Goal: Navigation & Orientation: Find specific page/section

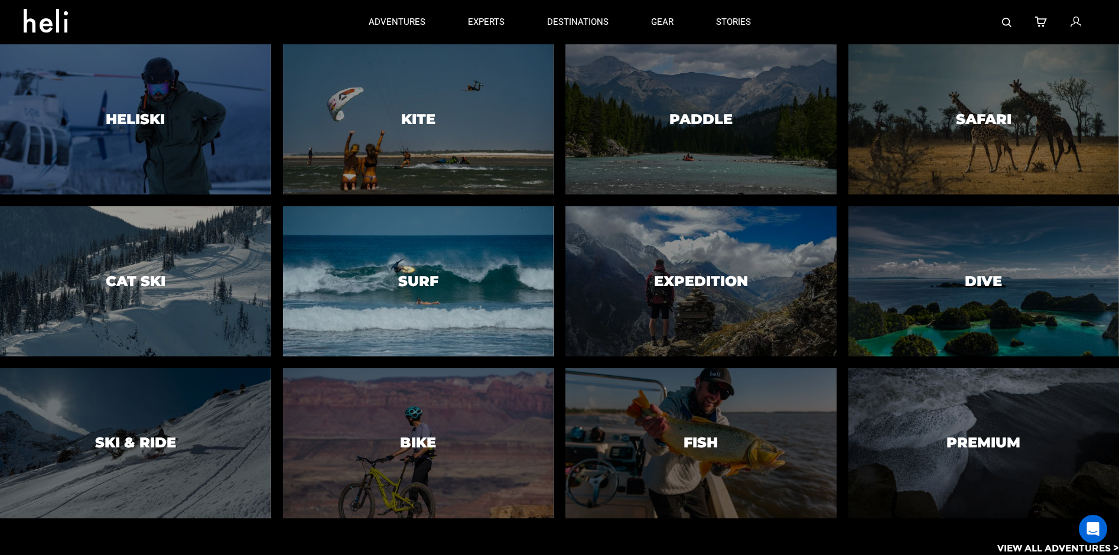
click at [445, 252] on div at bounding box center [418, 280] width 276 height 153
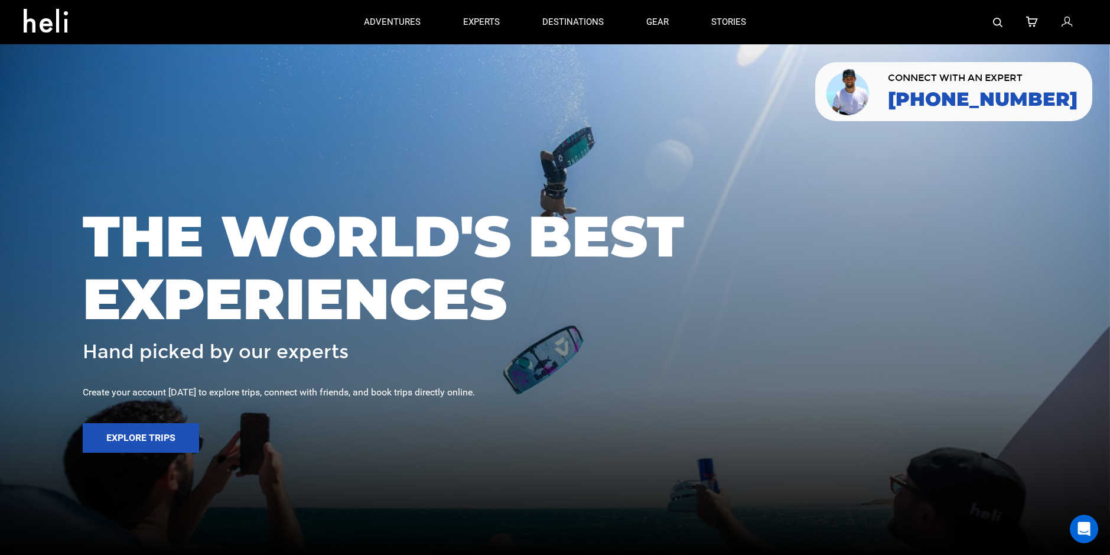
click at [51, 27] on icon at bounding box center [50, 17] width 53 height 19
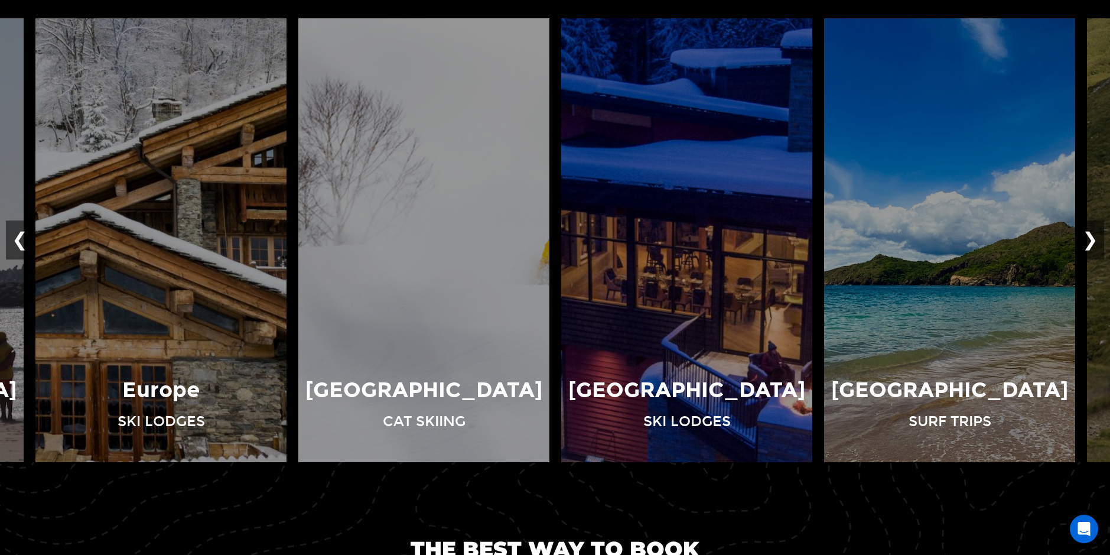
scroll to position [945, 0]
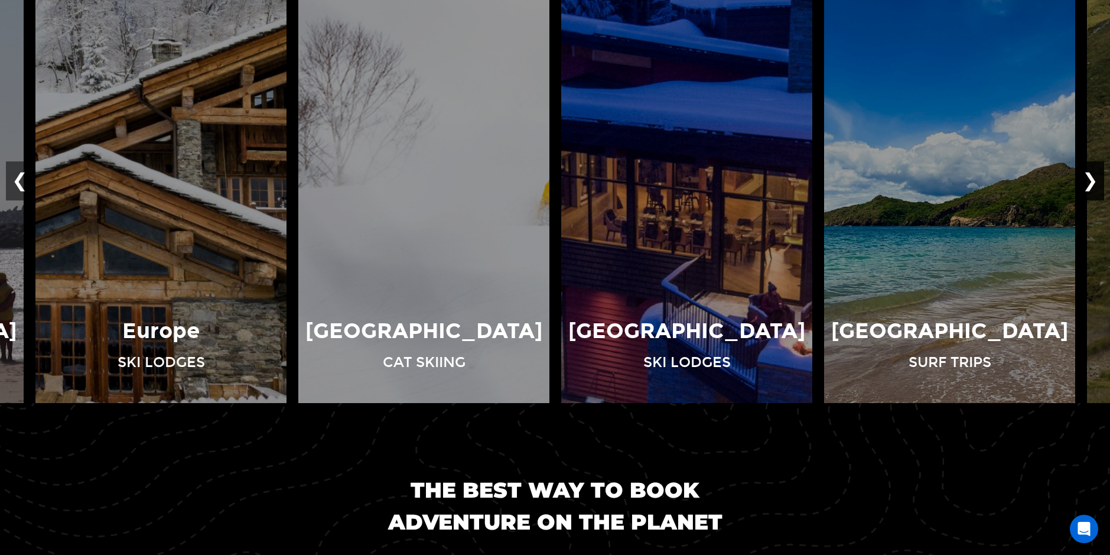
click at [1095, 180] on button "❯" at bounding box center [1090, 181] width 28 height 39
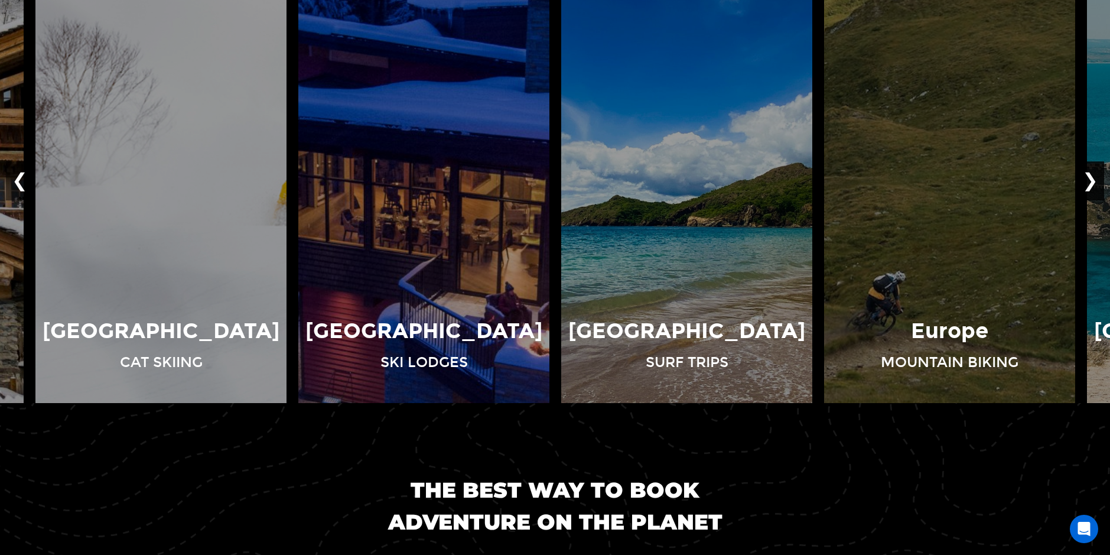
click at [1095, 180] on button "❯" at bounding box center [1090, 181] width 28 height 39
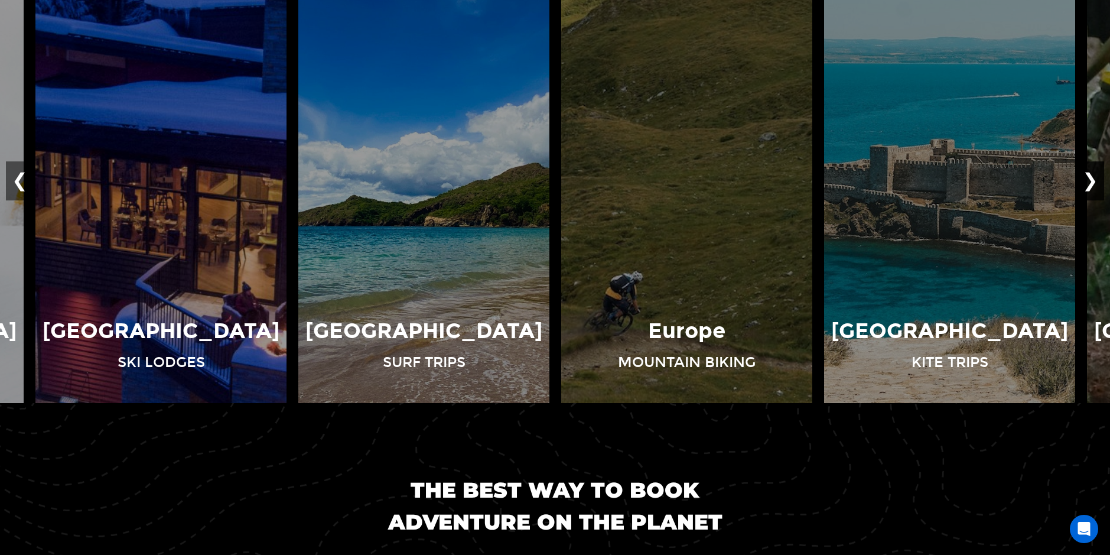
click at [1095, 180] on button "❯" at bounding box center [1090, 181] width 28 height 39
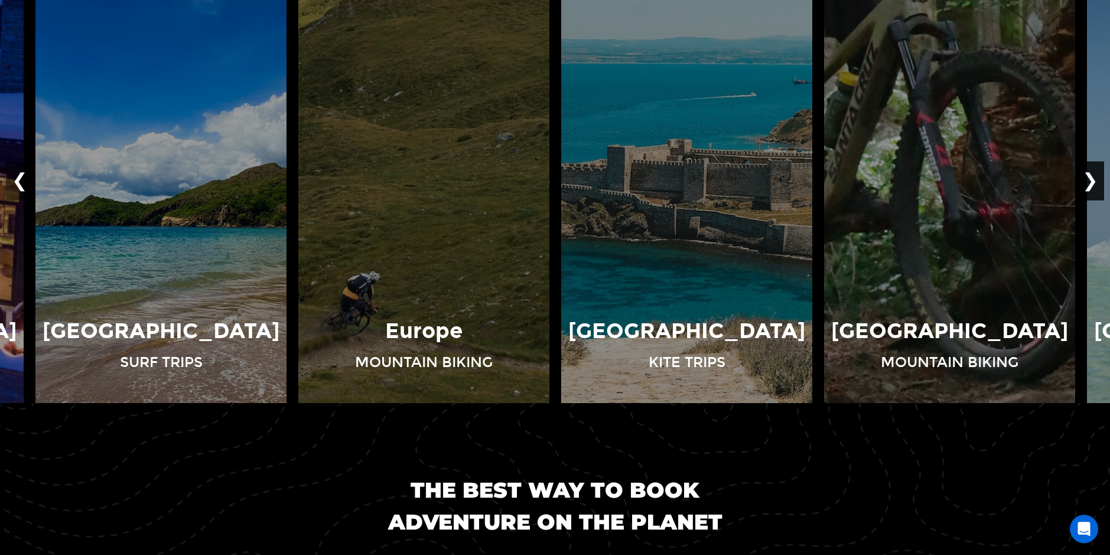
click at [1095, 180] on button "❯" at bounding box center [1090, 181] width 28 height 39
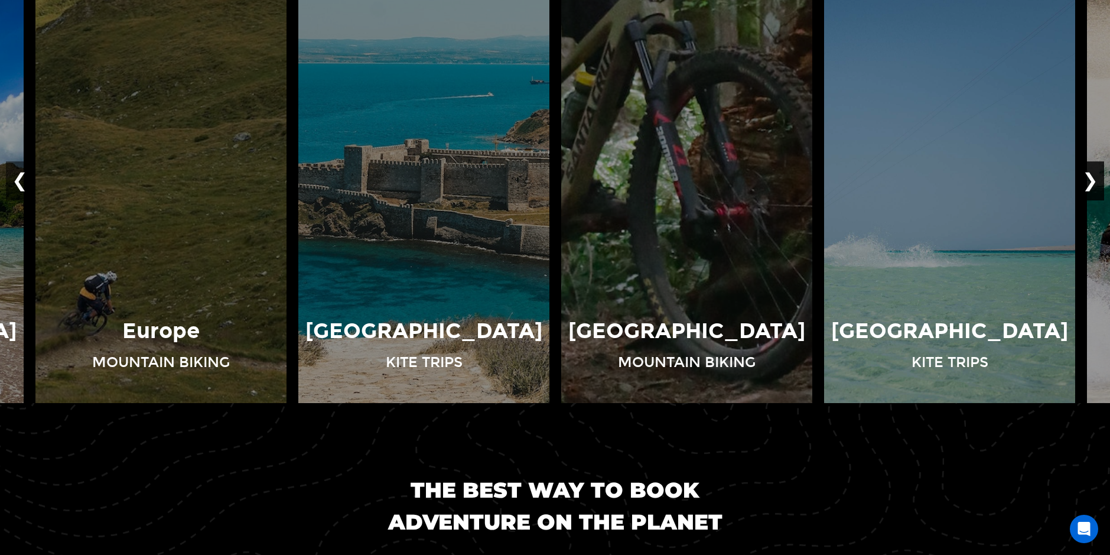
click at [1095, 180] on button "❯" at bounding box center [1090, 181] width 28 height 39
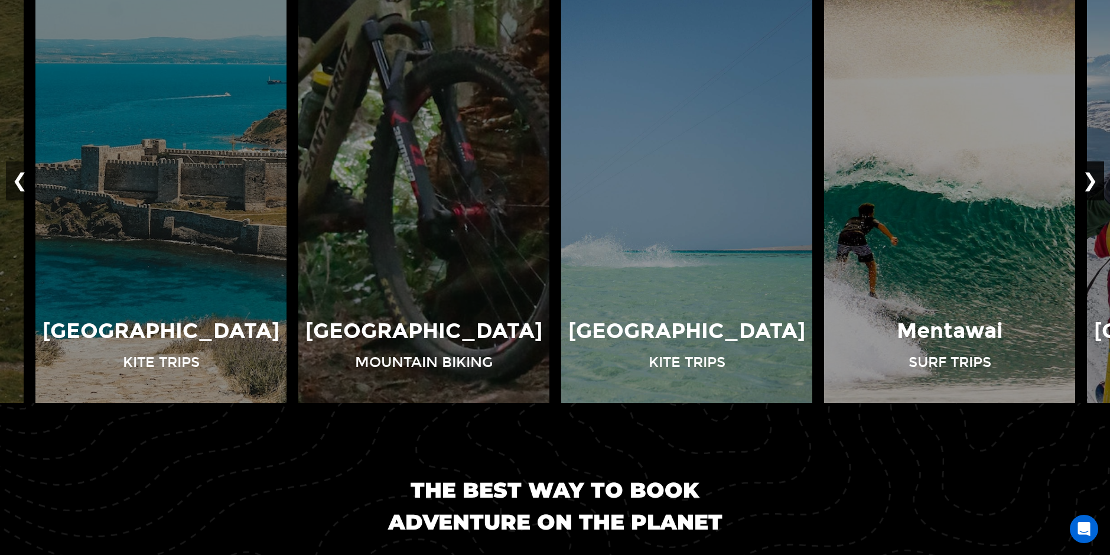
click at [1095, 180] on button "❯" at bounding box center [1090, 181] width 28 height 39
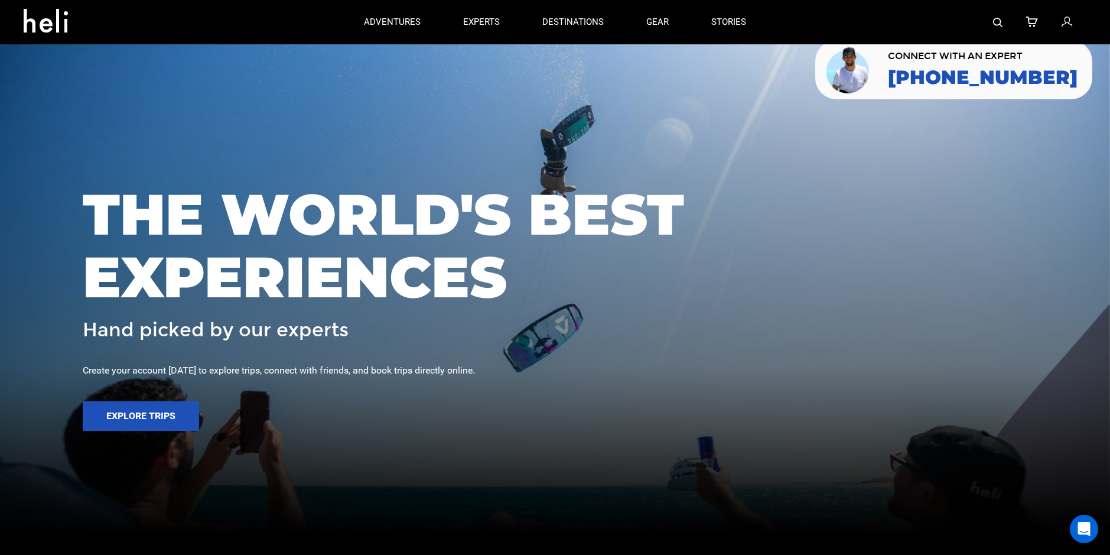
scroll to position [0, 0]
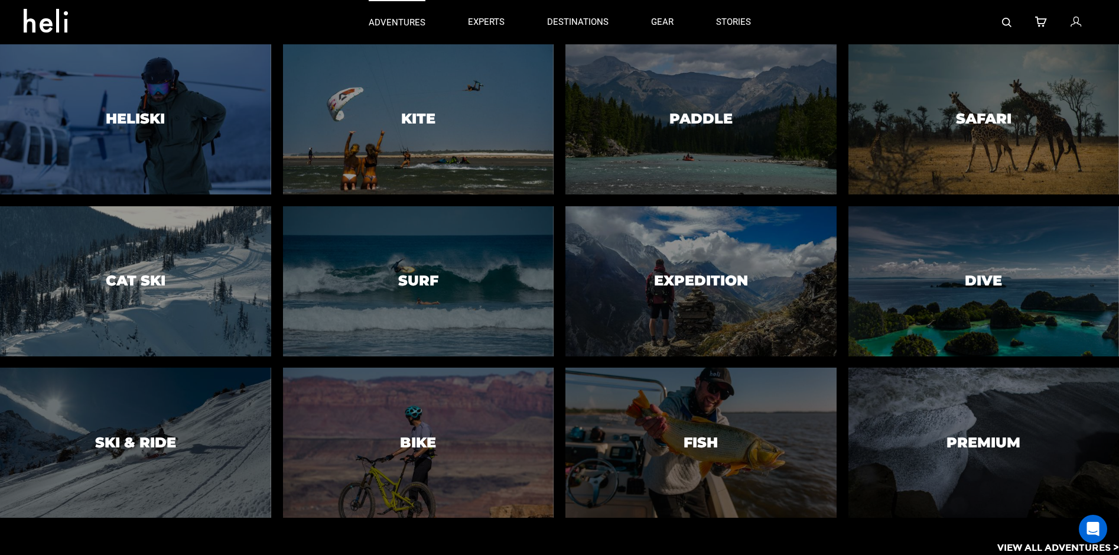
click at [402, 24] on p "adventures" at bounding box center [397, 23] width 57 height 12
